Goal: Information Seeking & Learning: Find contact information

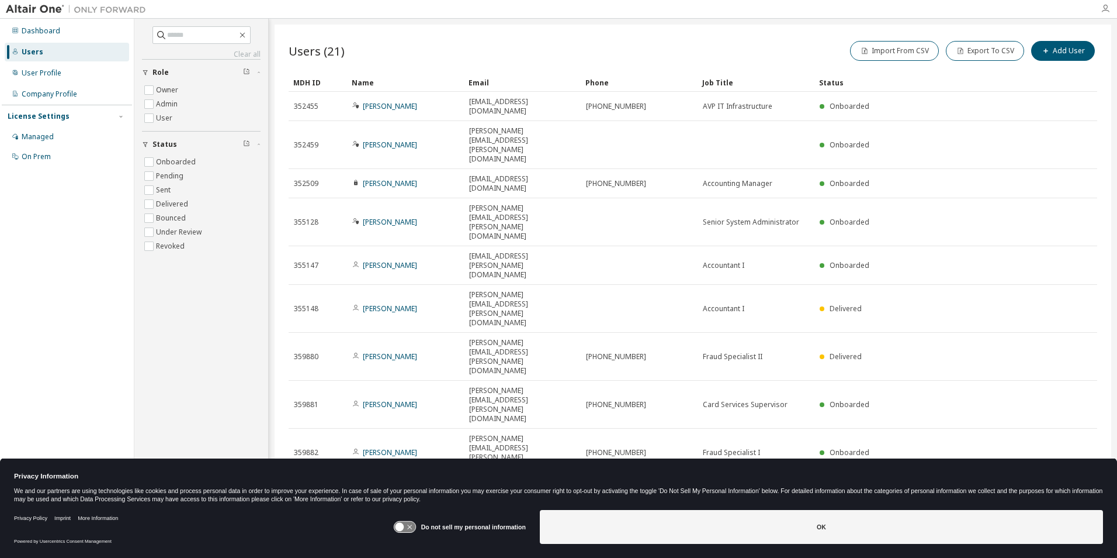
click at [1110, 10] on icon "button" at bounding box center [1105, 8] width 9 height 9
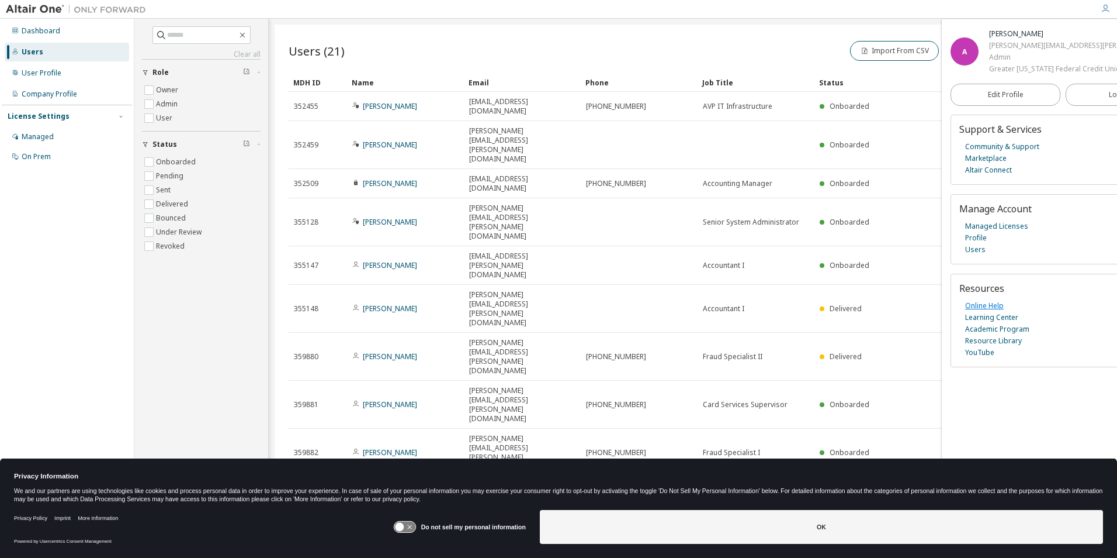
click at [988, 304] on link "Online Help" at bounding box center [984, 306] width 39 height 12
click at [1008, 146] on link "Community & Support" at bounding box center [1002, 147] width 74 height 12
click at [999, 168] on link "Altair Connect" at bounding box center [988, 170] width 47 height 12
